Goal: Transaction & Acquisition: Purchase product/service

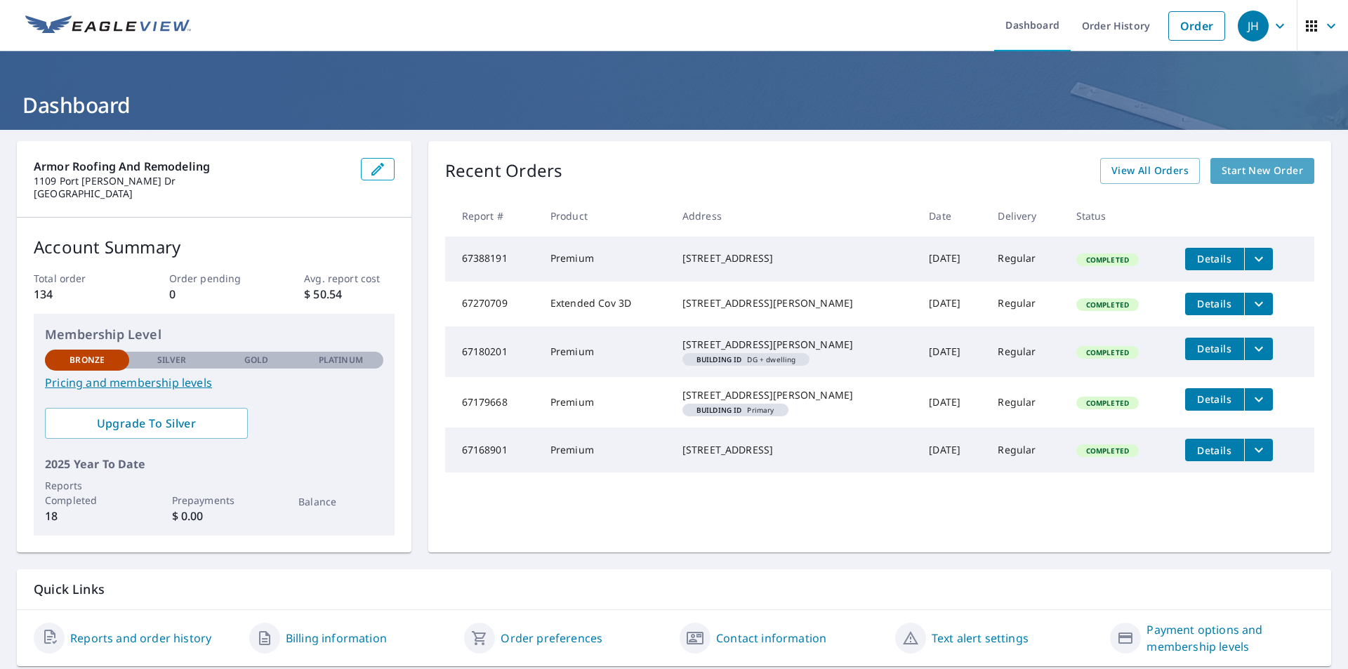
click at [1225, 170] on span "Start New Order" at bounding box center [1262, 171] width 81 height 18
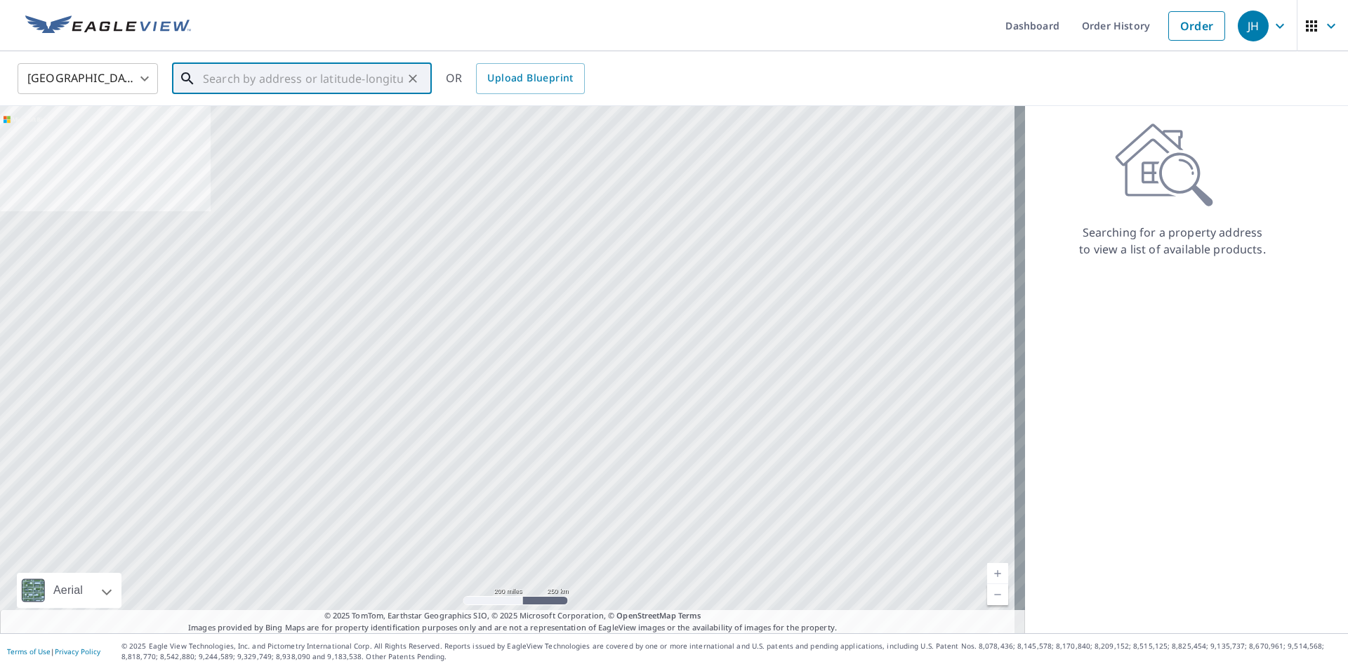
click at [222, 79] on input "text" at bounding box center [303, 78] width 200 height 39
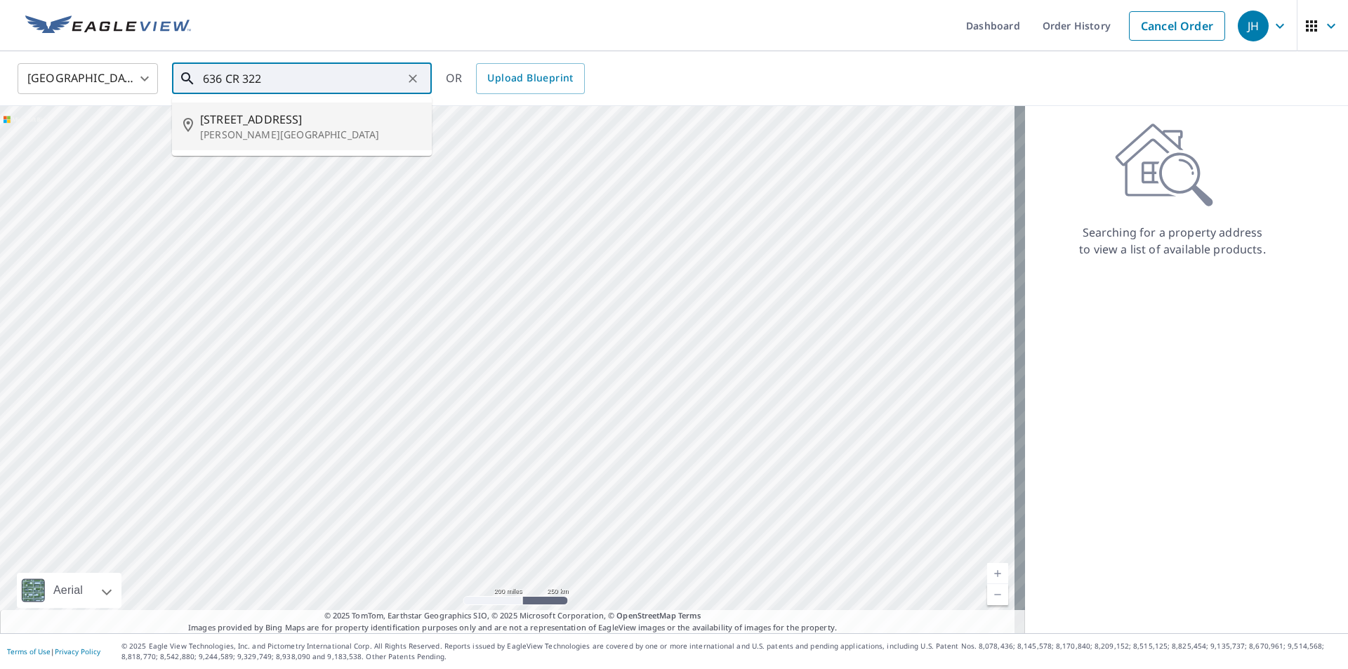
click at [263, 121] on span "[STREET_ADDRESS]" at bounding box center [310, 119] width 221 height 17
type input "[STREET_ADDRESS][PERSON_NAME]"
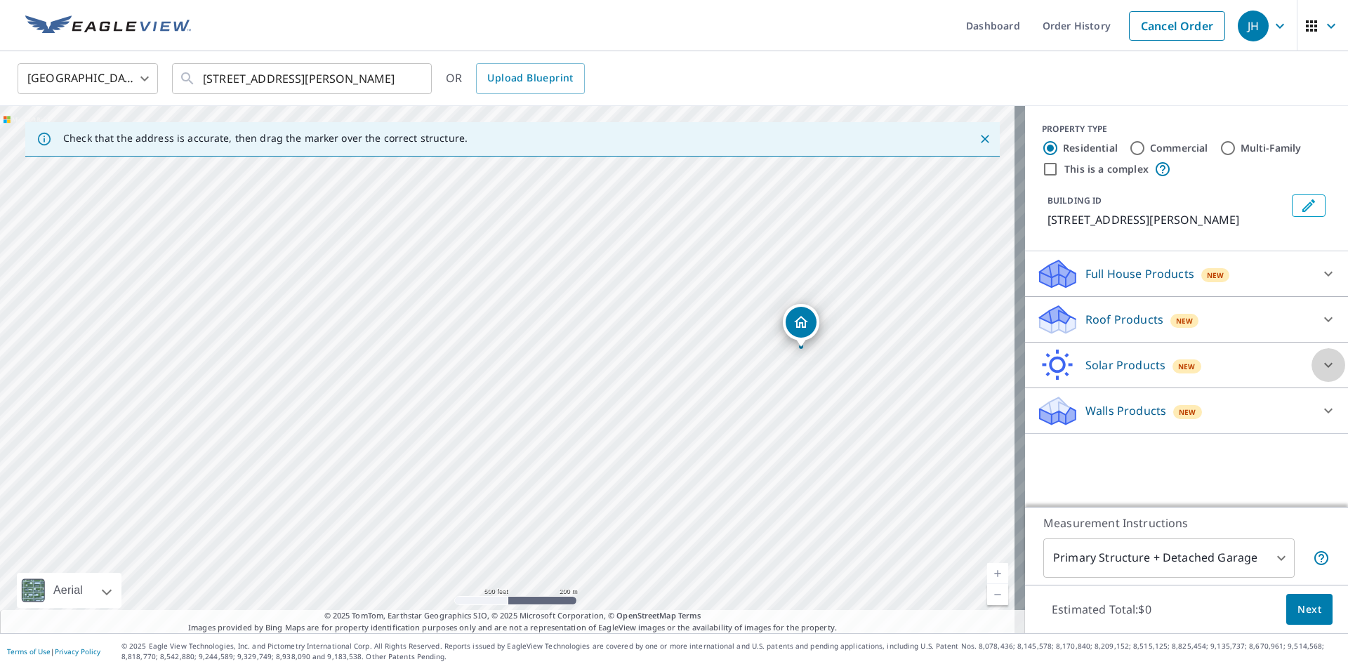
click at [1320, 364] on icon at bounding box center [1328, 365] width 17 height 17
click at [1324, 320] on icon at bounding box center [1328, 319] width 8 height 5
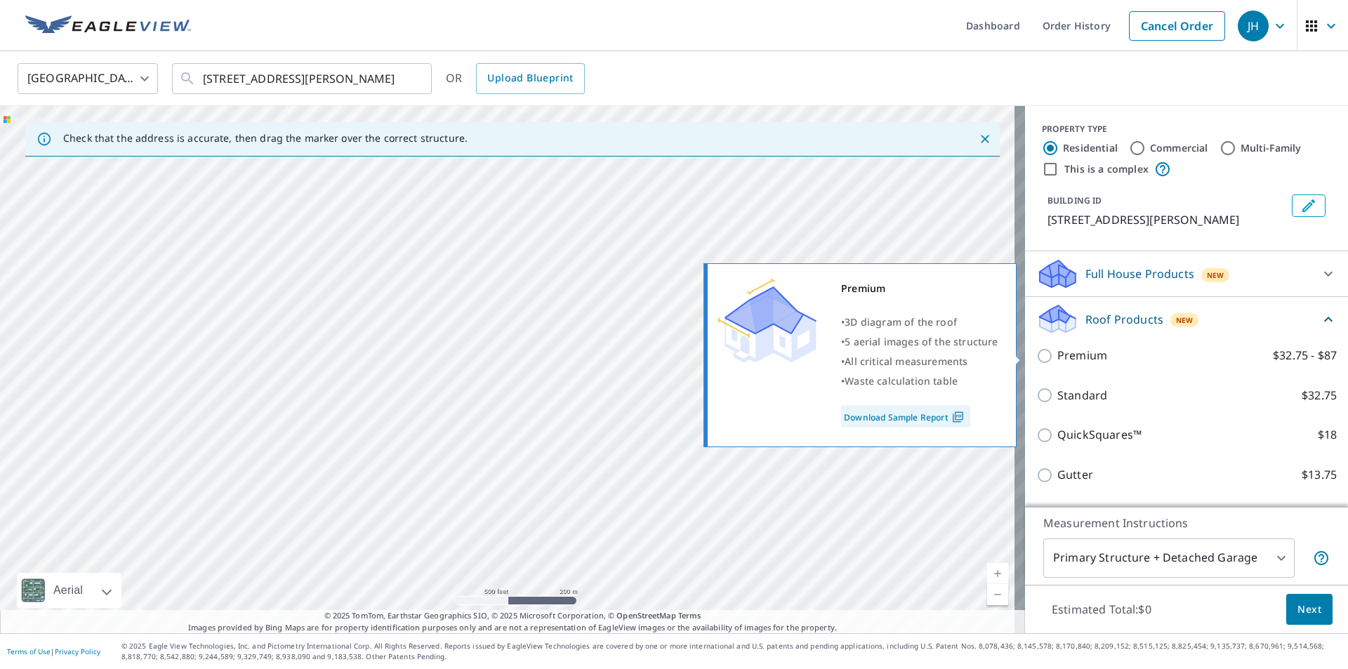
click at [1037, 355] on input "Premium $32.75 - $87" at bounding box center [1047, 356] width 21 height 17
checkbox input "true"
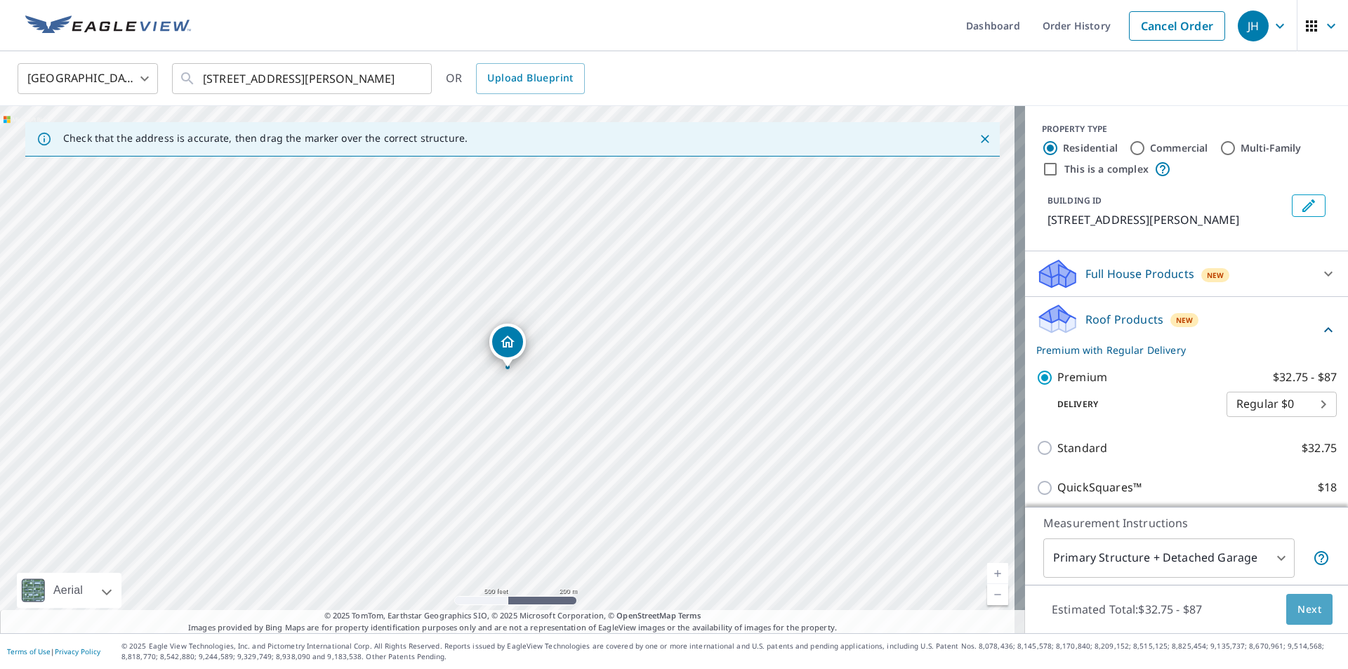
click at [1298, 613] on span "Next" at bounding box center [1310, 610] width 24 height 18
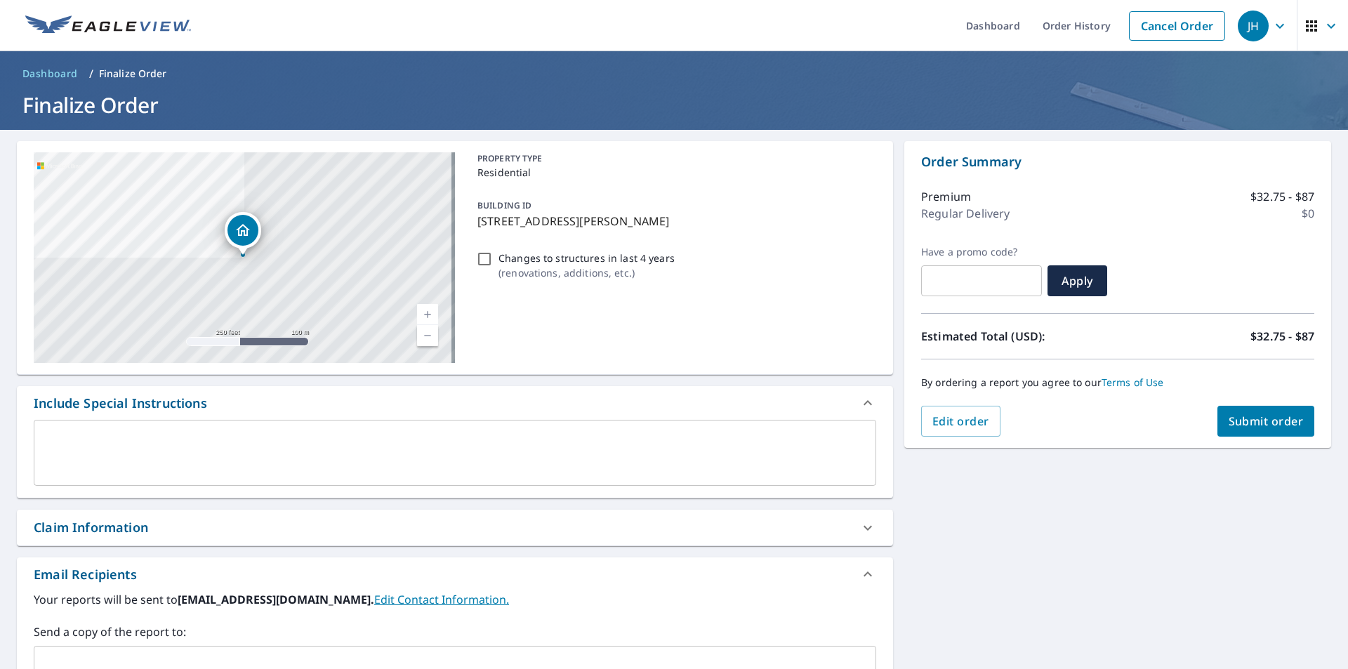
click at [1270, 423] on span "Submit order" at bounding box center [1266, 421] width 75 height 15
